Goal: Transaction & Acquisition: Purchase product/service

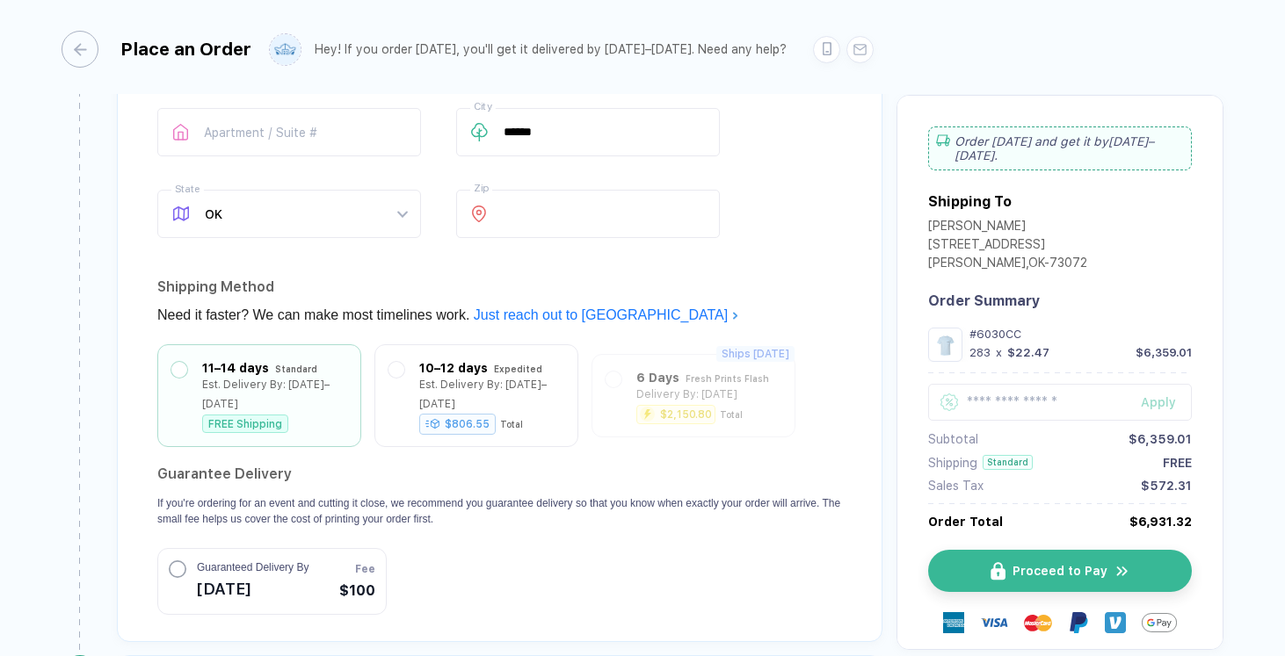
scroll to position [1193, 0]
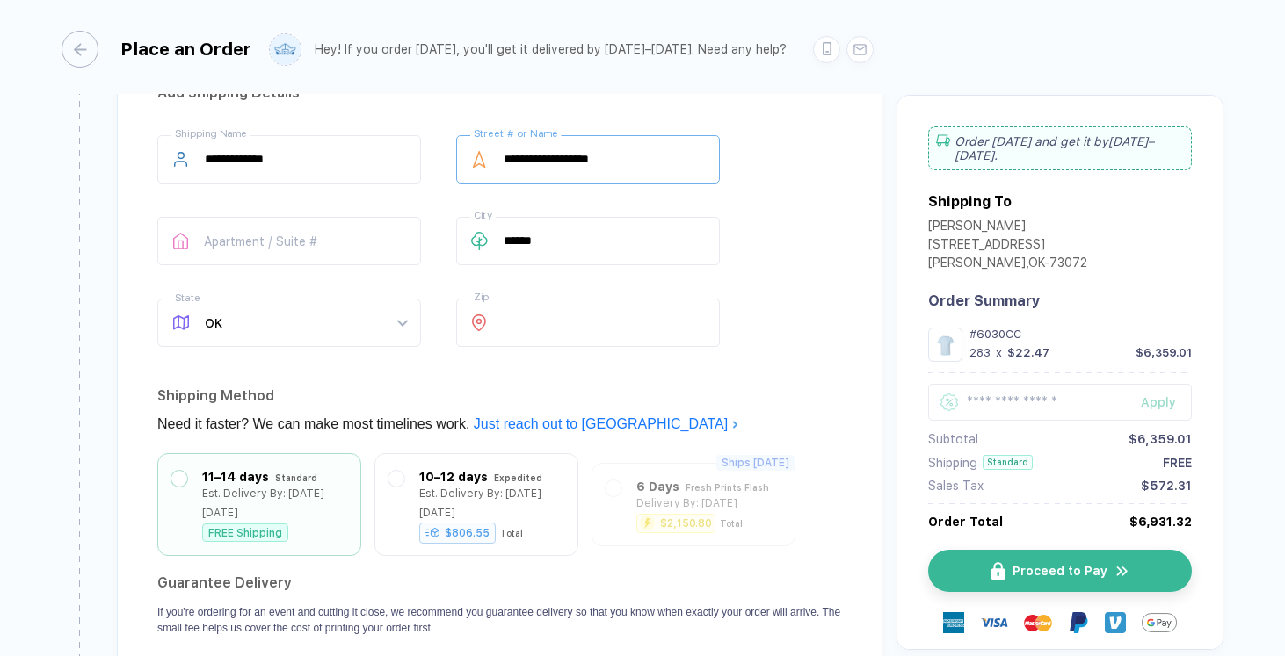
click at [635, 156] on input "**********" at bounding box center [588, 159] width 264 height 48
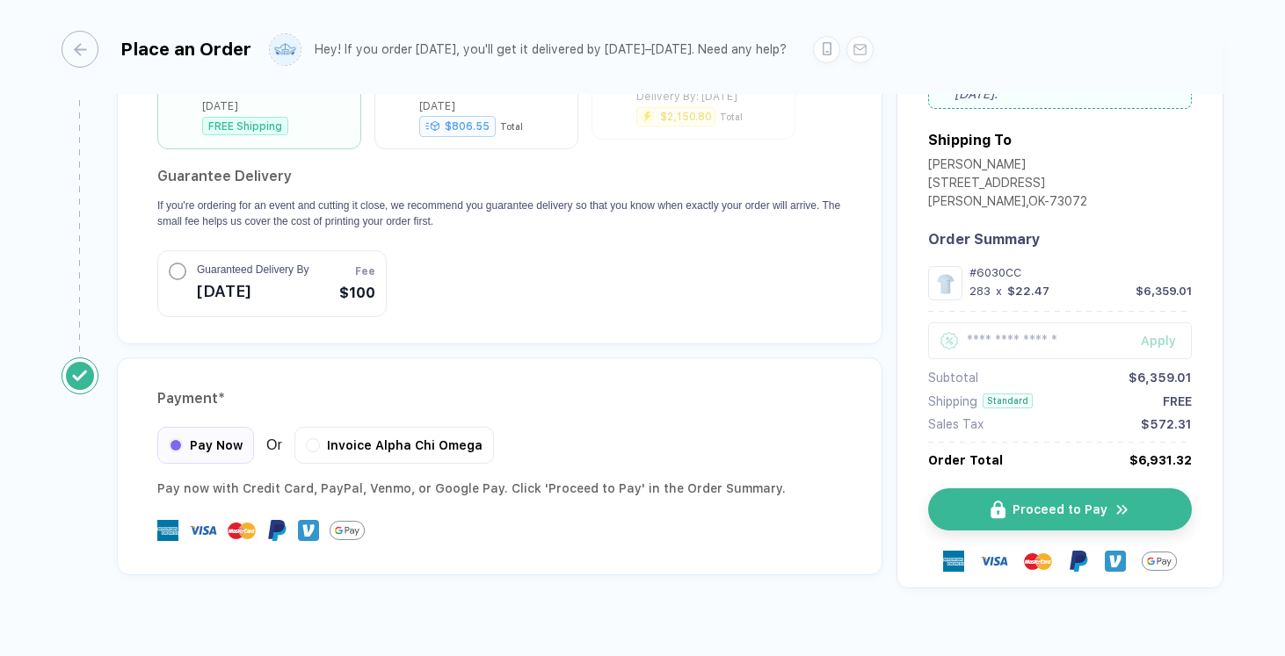
scroll to position [1601, 0]
click at [425, 435] on span "Invoice Alpha Chi Omega" at bounding box center [405, 442] width 156 height 14
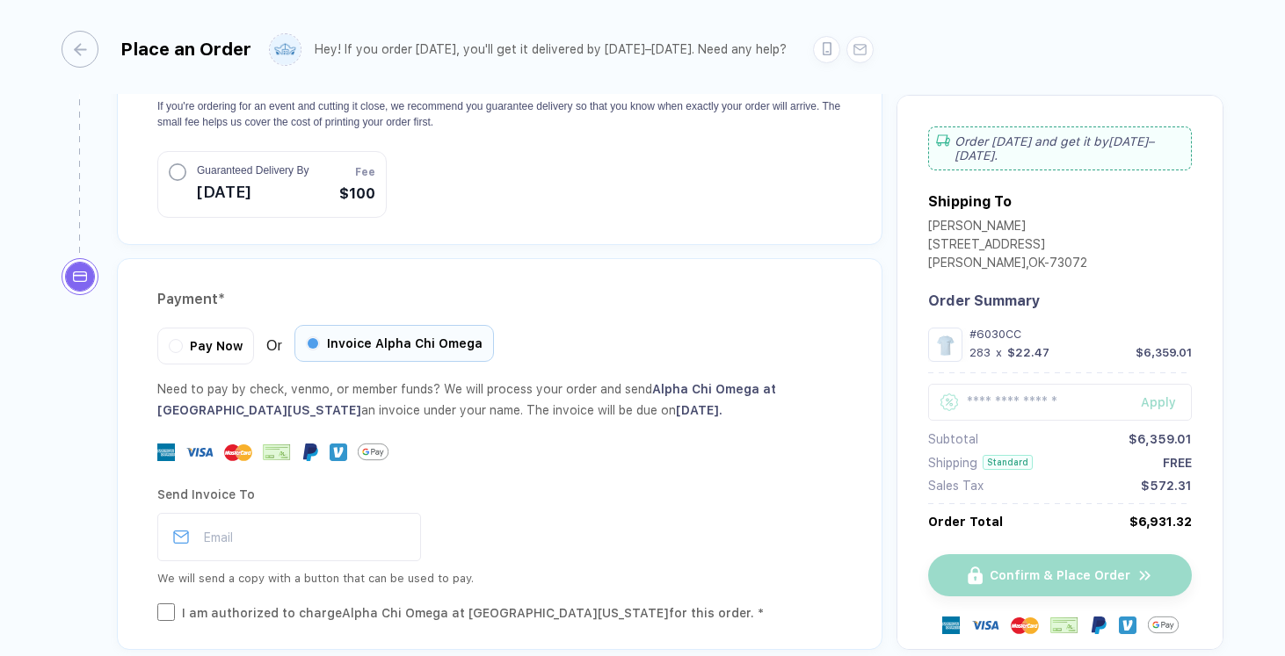
scroll to position [1780, 0]
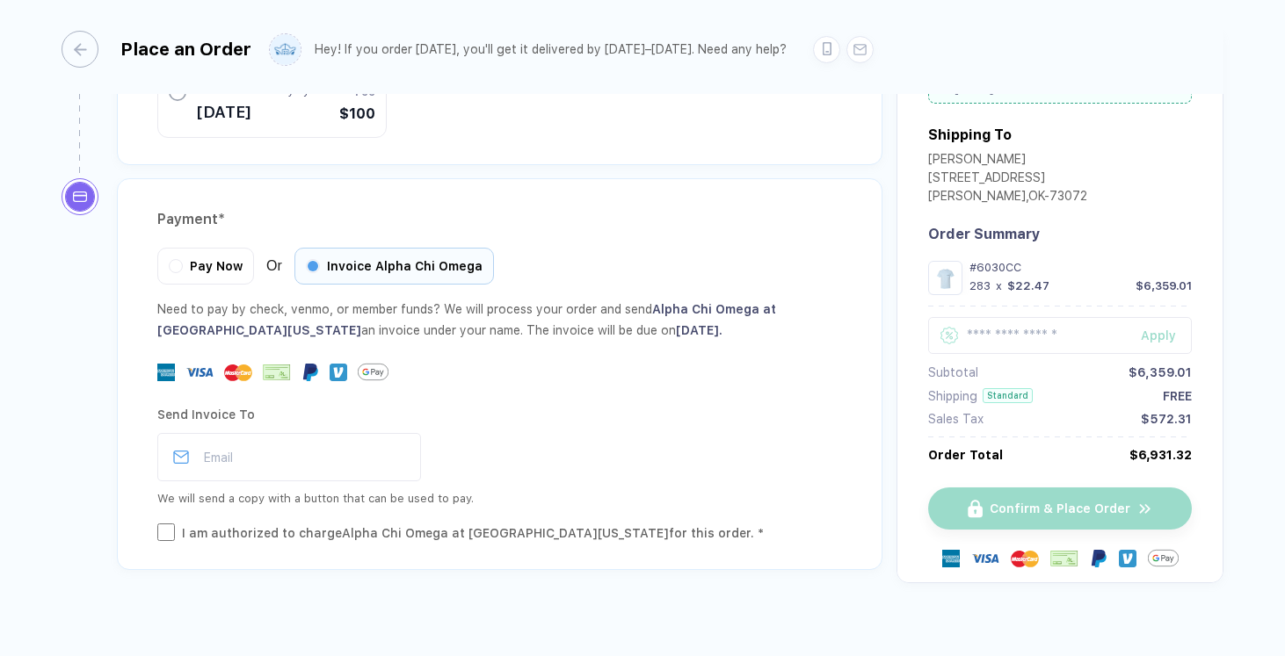
click at [209, 264] on div "Payment * Pay Now Or Invoice Alpha Chi Omega Need to pay by check, venmo, or me…" at bounding box center [499, 374] width 765 height 392
click at [206, 250] on div "Pay Now" at bounding box center [205, 263] width 97 height 37
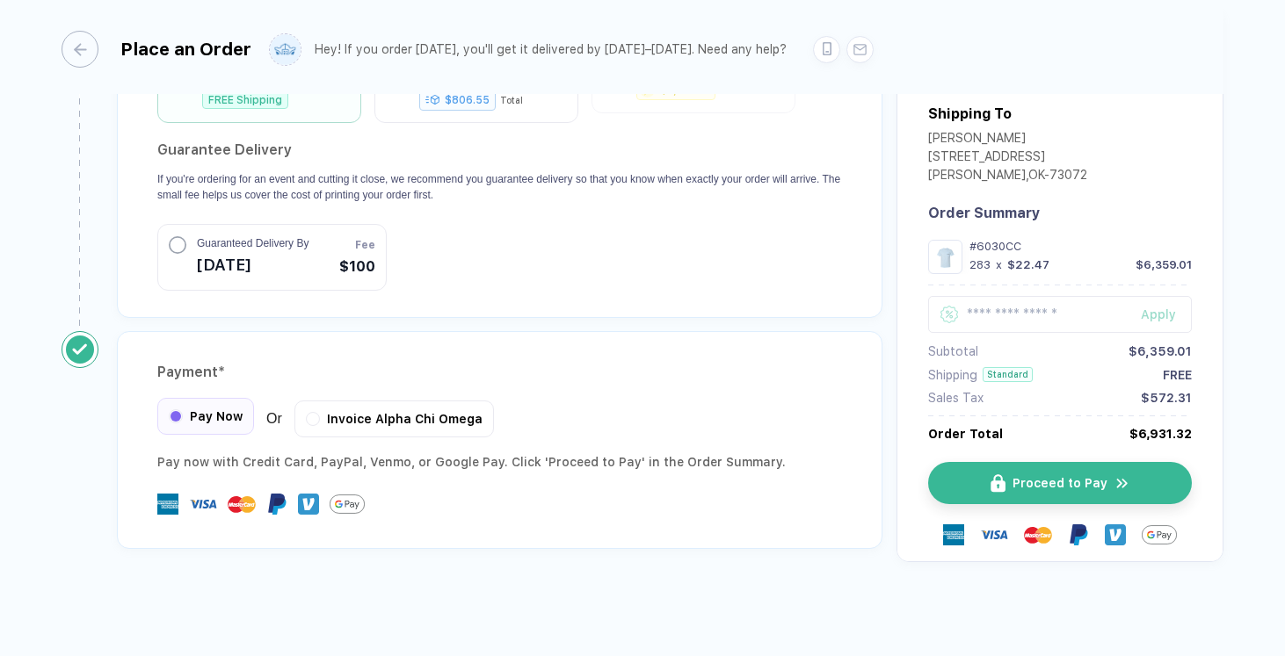
scroll to position [1606, 0]
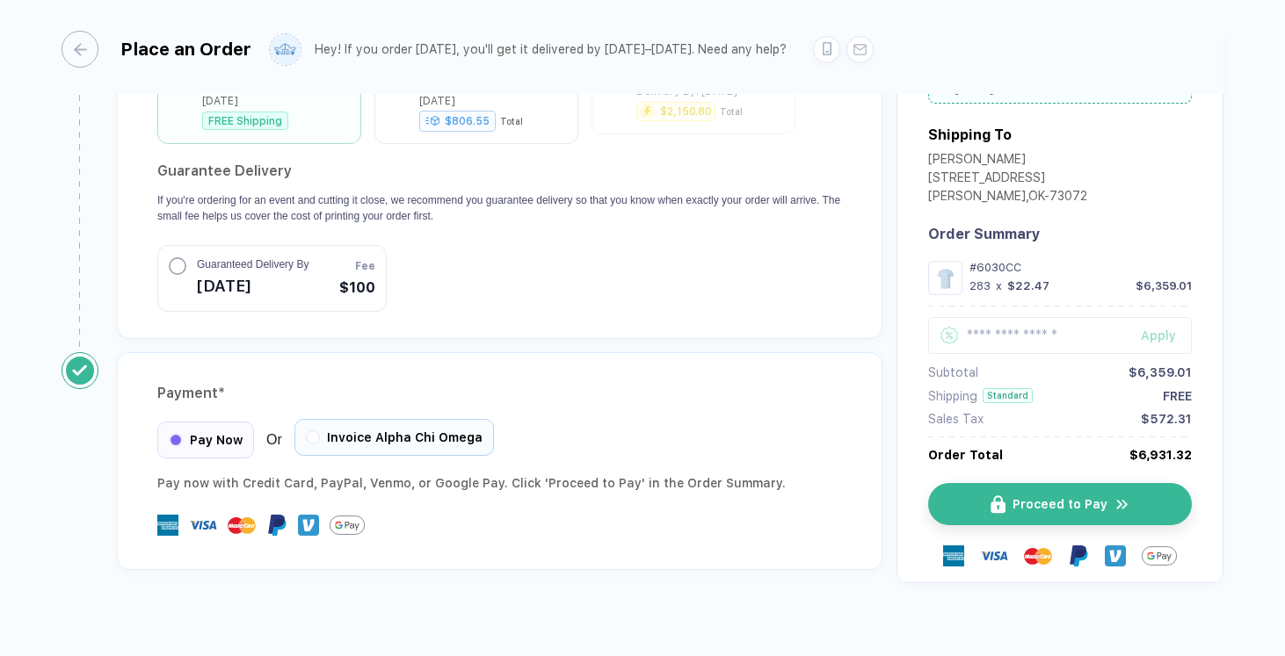
click at [449, 424] on div "Invoice Alpha Chi Omega" at bounding box center [393, 437] width 199 height 37
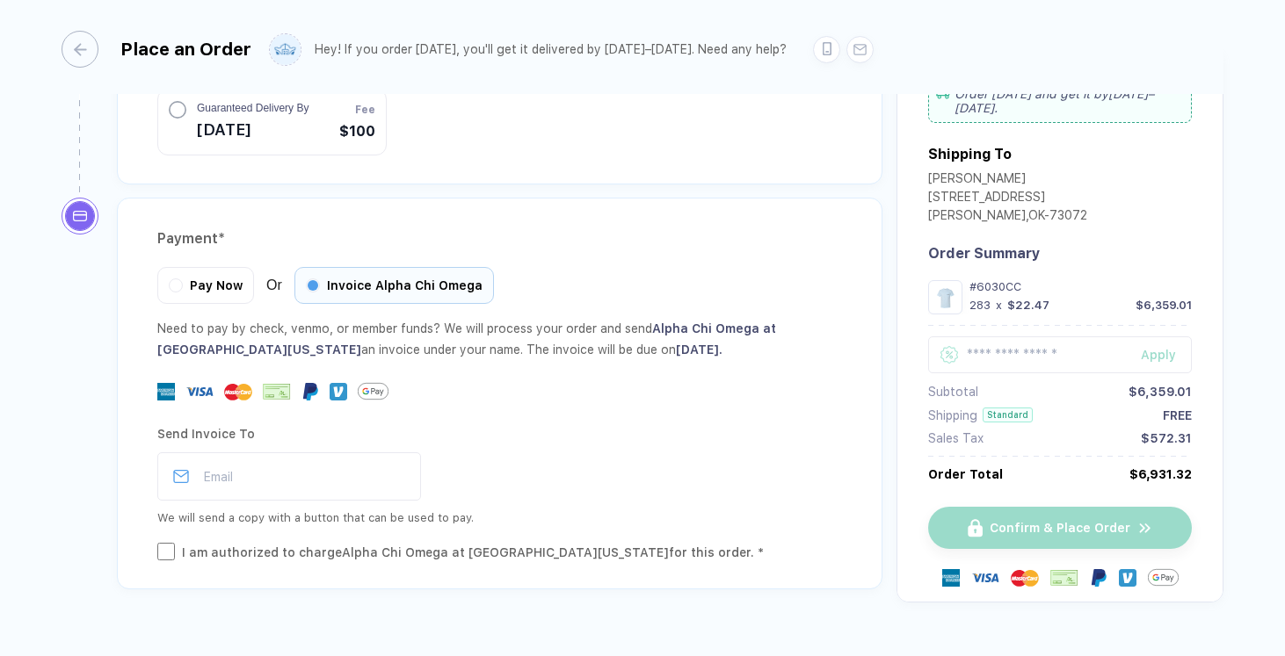
scroll to position [1780, 0]
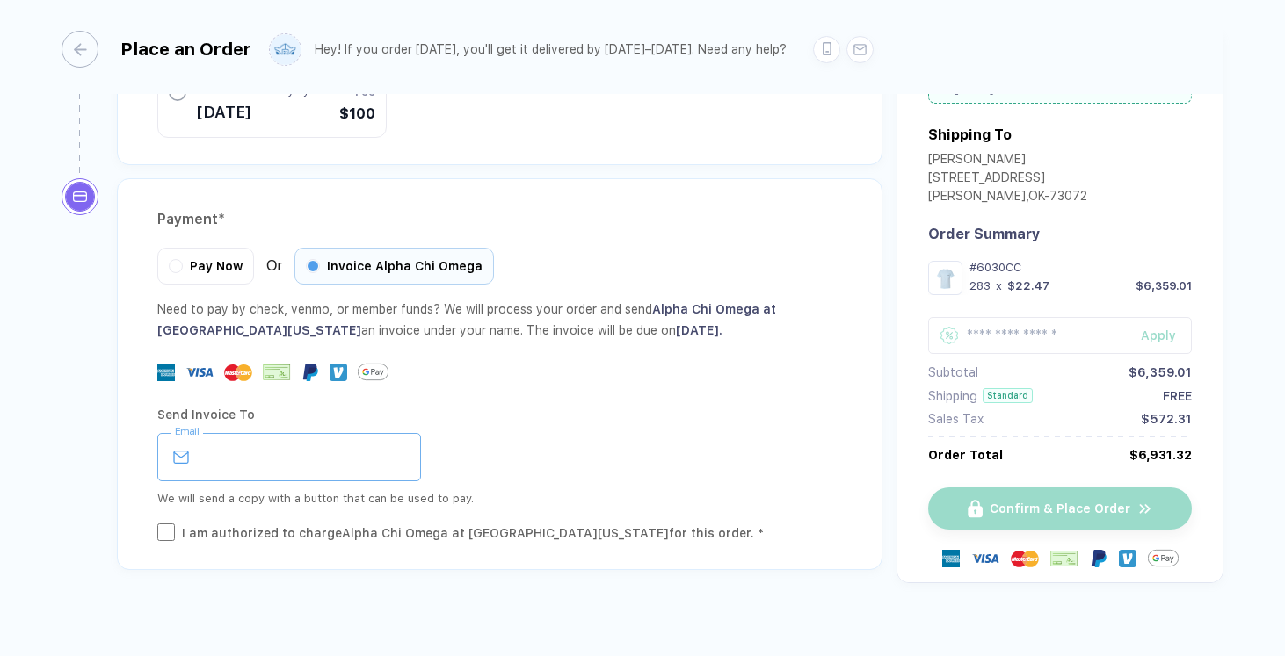
click at [260, 453] on input "email" at bounding box center [289, 457] width 264 height 48
type input "**********"
click at [570, 401] on div "Send Invoice To" at bounding box center [499, 415] width 685 height 28
click at [378, 524] on div "I am authorized to charge Alpha Chi Omega at [GEOGRAPHIC_DATA][US_STATE] for th…" at bounding box center [473, 533] width 582 height 19
click at [625, 366] on div at bounding box center [499, 372] width 685 height 31
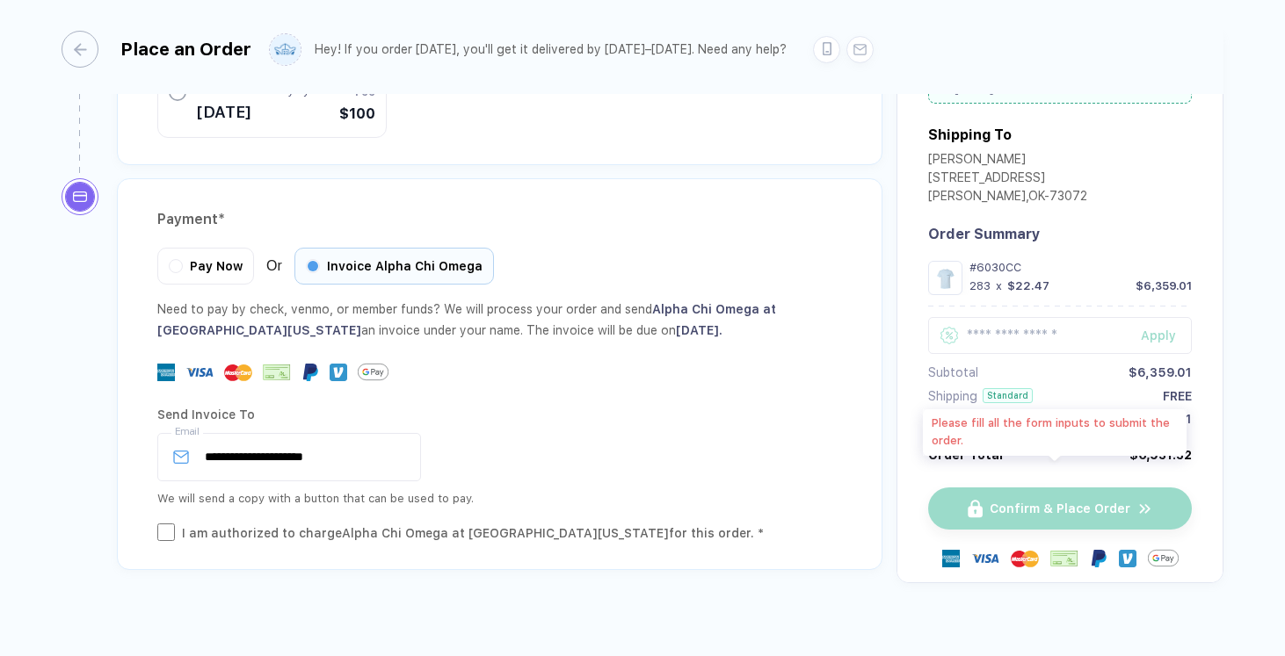
click at [1028, 491] on div "Confirm & Place Order" at bounding box center [1060, 509] width 264 height 42
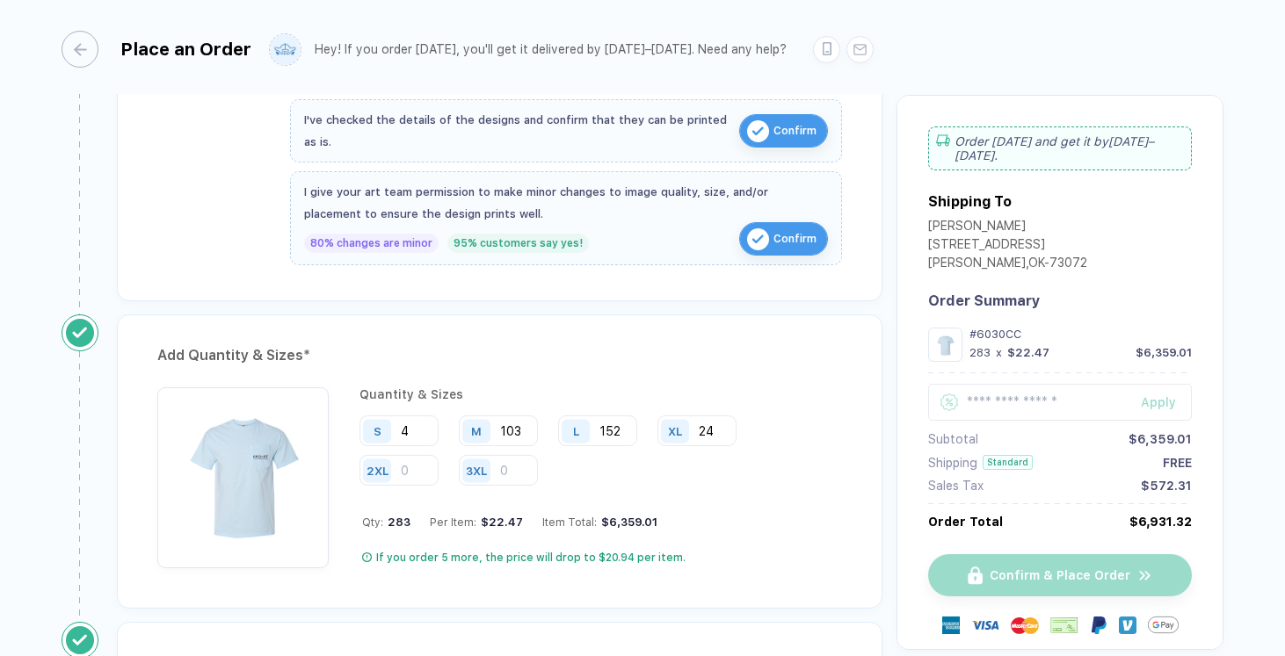
scroll to position [839, 0]
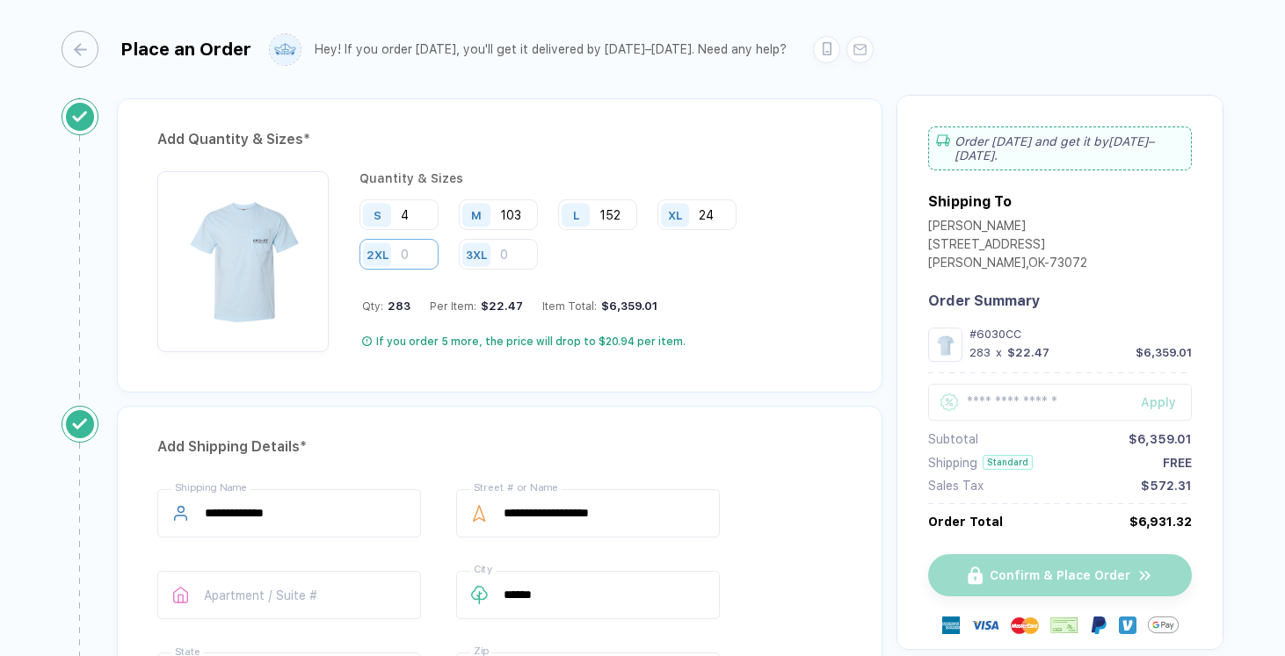
click at [428, 251] on input "number" at bounding box center [398, 254] width 79 height 31
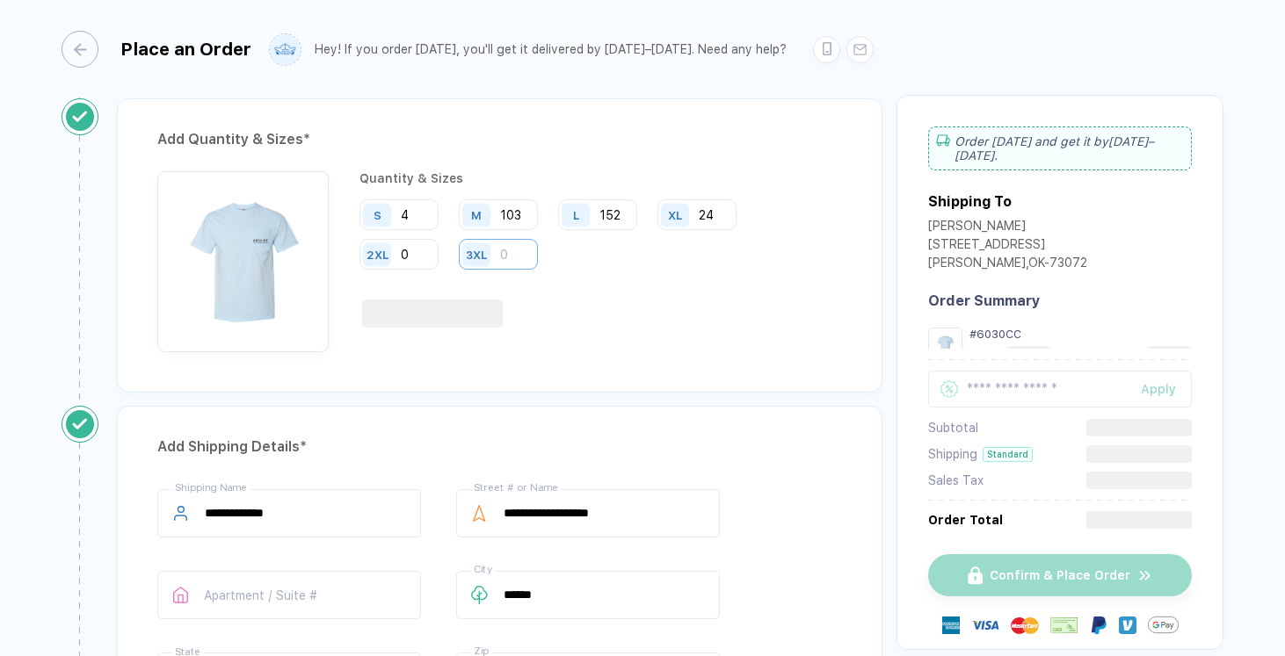
type input "0"
click at [528, 251] on input "number" at bounding box center [498, 254] width 79 height 31
type input "0"
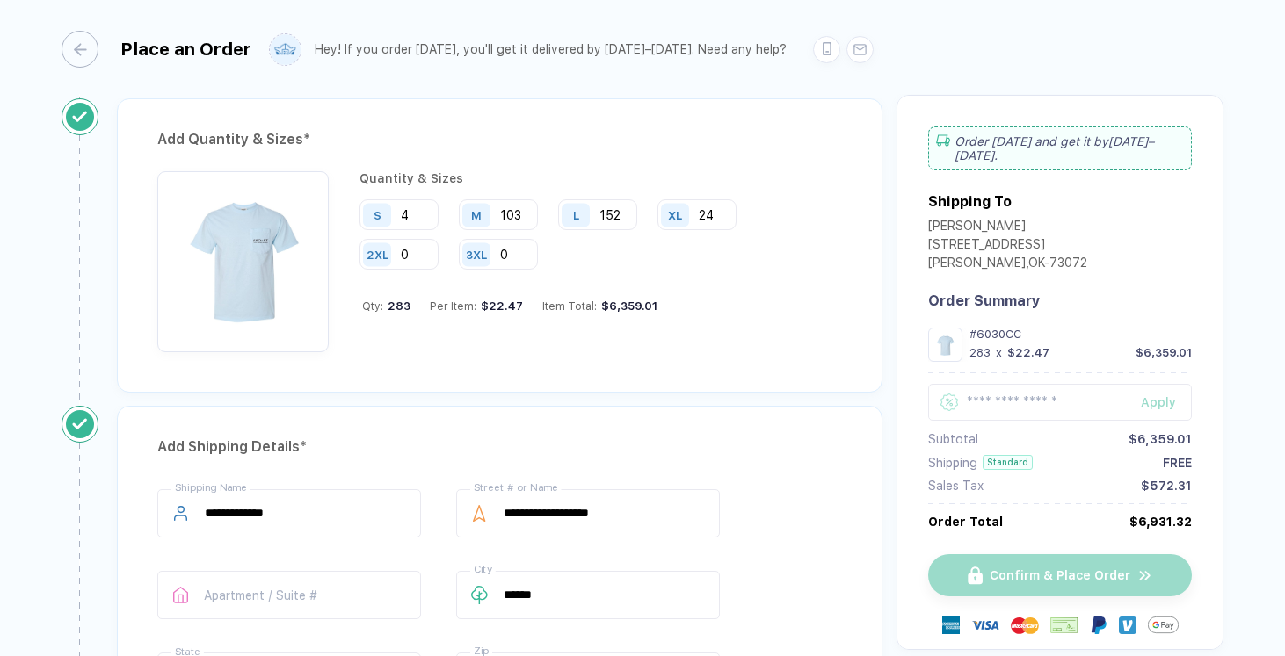
click at [671, 303] on div "Qty: 283 Per Item: $22.47 Item Total: $6,359.01" at bounding box center [602, 306] width 480 height 13
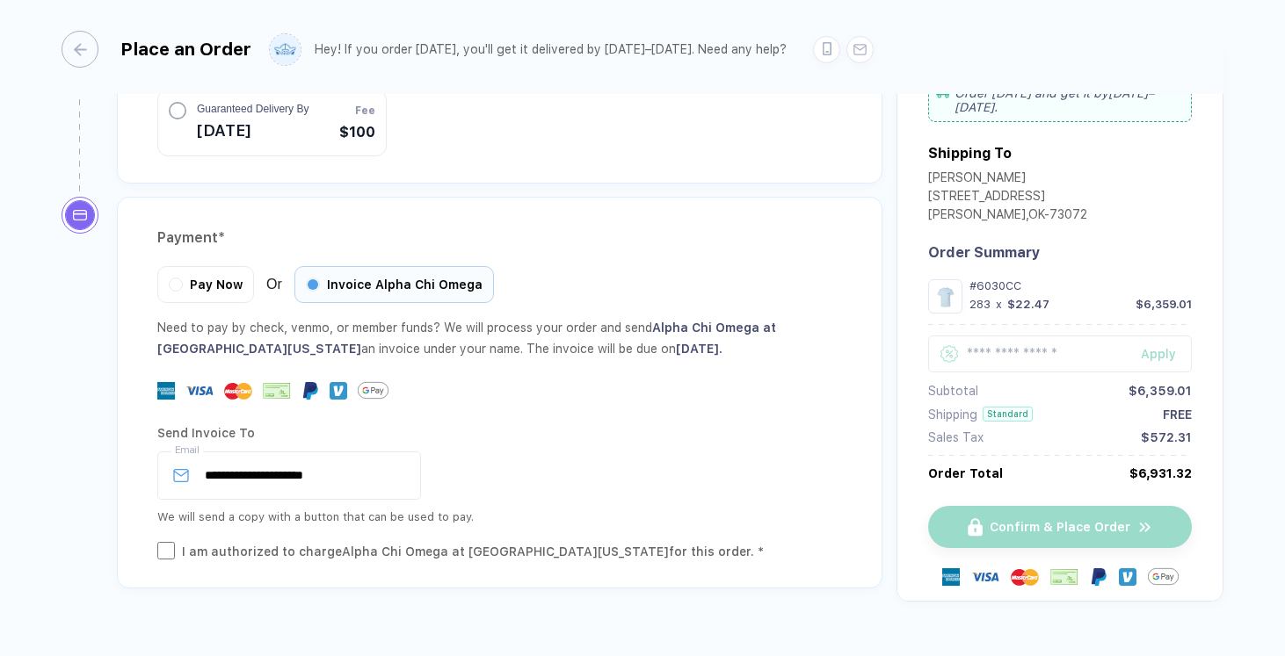
scroll to position [1780, 0]
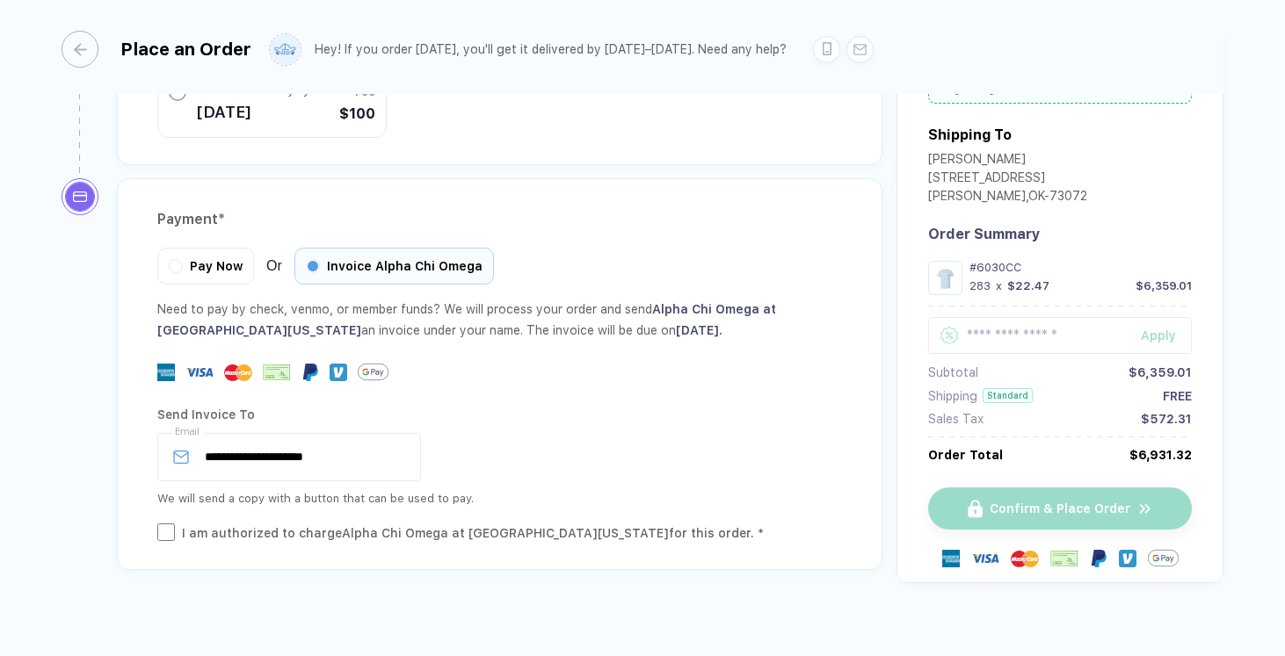
click at [568, 357] on div at bounding box center [499, 372] width 685 height 31
click at [1011, 488] on div "Confirm & Place Order" at bounding box center [1060, 509] width 264 height 42
click at [576, 499] on div "**********" at bounding box center [499, 469] width 685 height 147
click at [579, 524] on div "I am authorized to charge Alpha Chi Omega at [GEOGRAPHIC_DATA][US_STATE] for th…" at bounding box center [473, 533] width 582 height 19
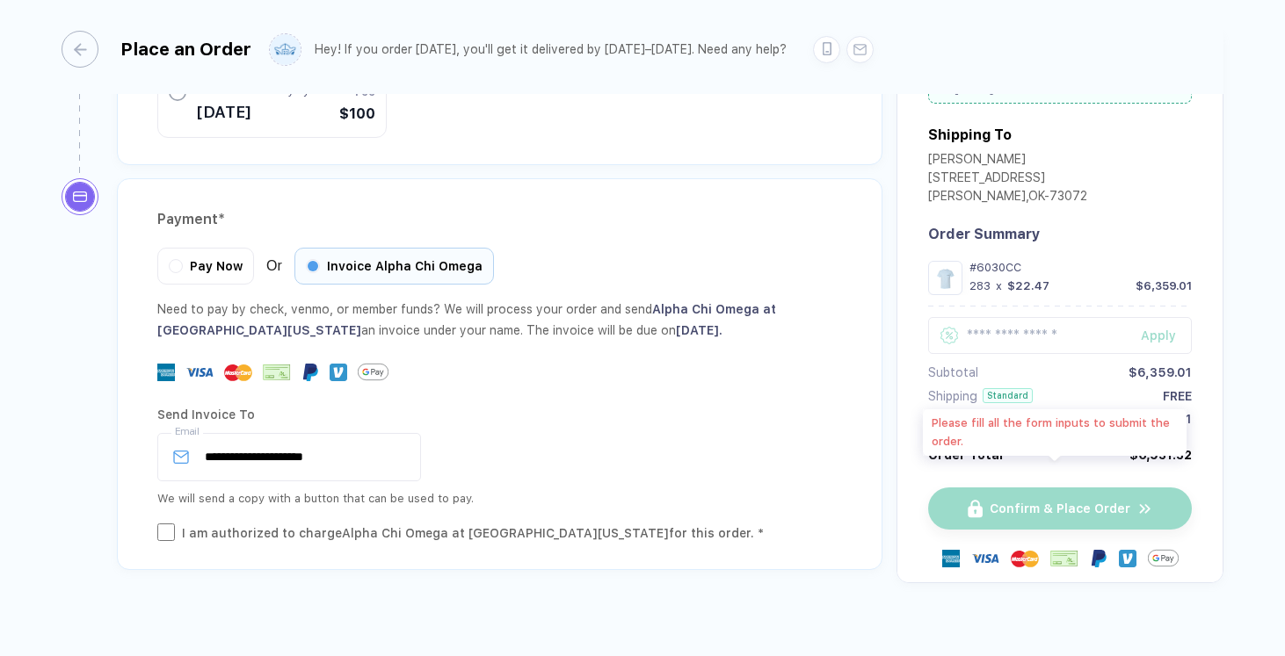
click at [973, 488] on div "Confirm & Place Order" at bounding box center [1060, 509] width 264 height 42
click at [980, 489] on div "Confirm & Place Order" at bounding box center [1060, 509] width 264 height 42
click at [776, 401] on div "Send Invoice To" at bounding box center [499, 415] width 685 height 28
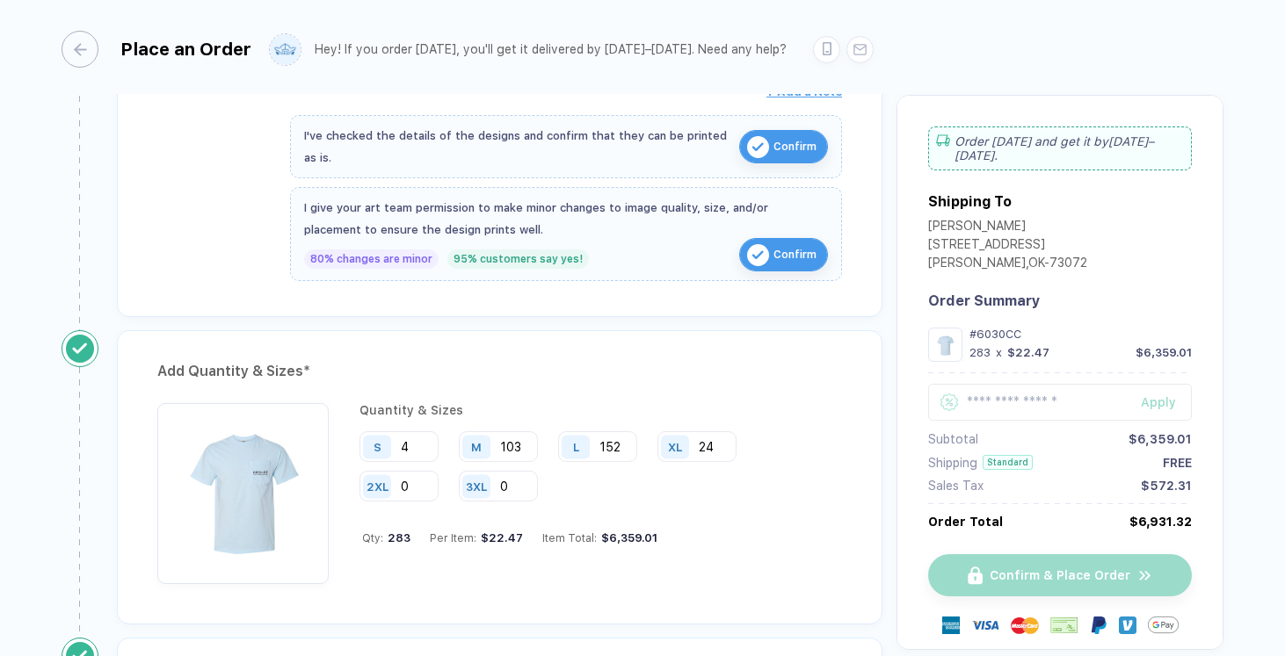
scroll to position [0, 0]
